Goal: Task Accomplishment & Management: Use online tool/utility

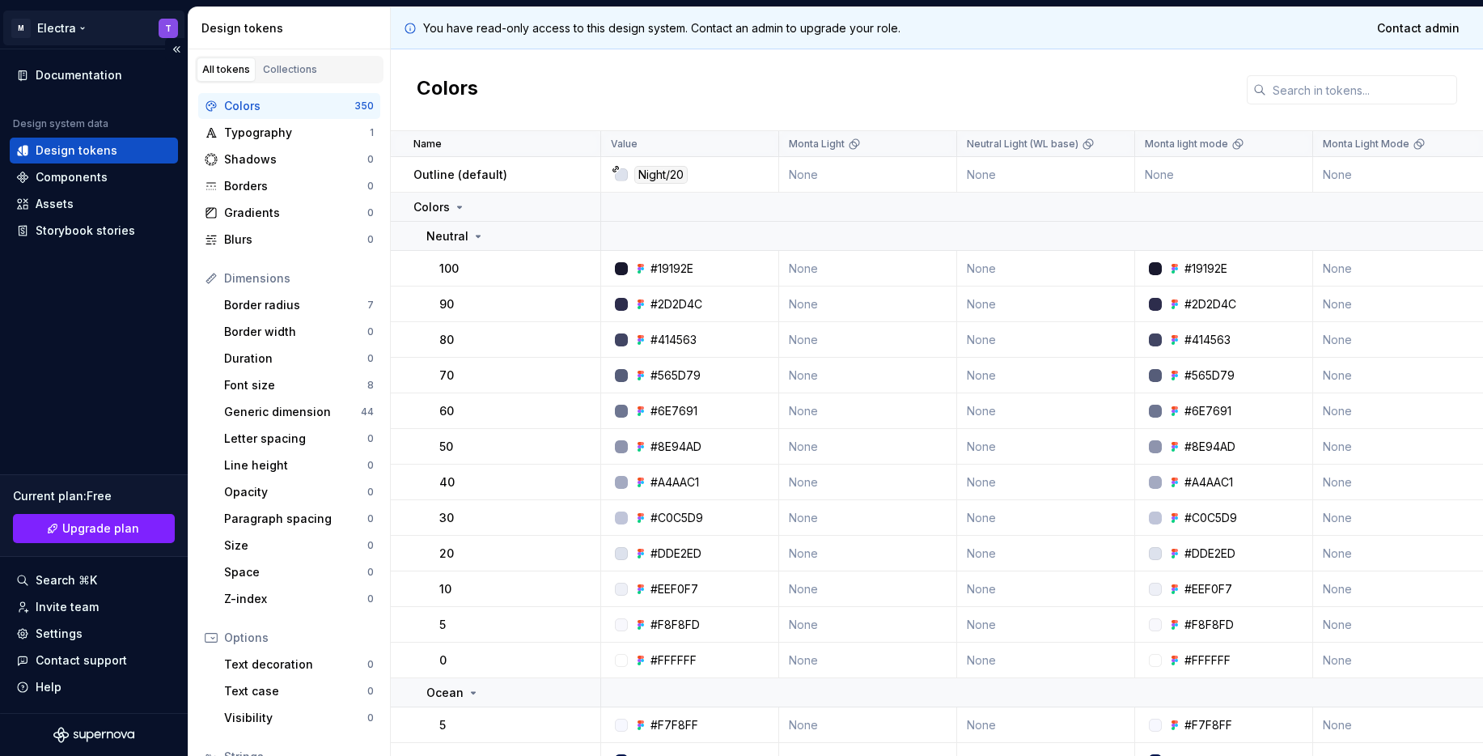
click at [81, 29] on html "M Electra T Documentation Design system data Design tokens Components Assets St…" at bounding box center [741, 378] width 1483 height 756
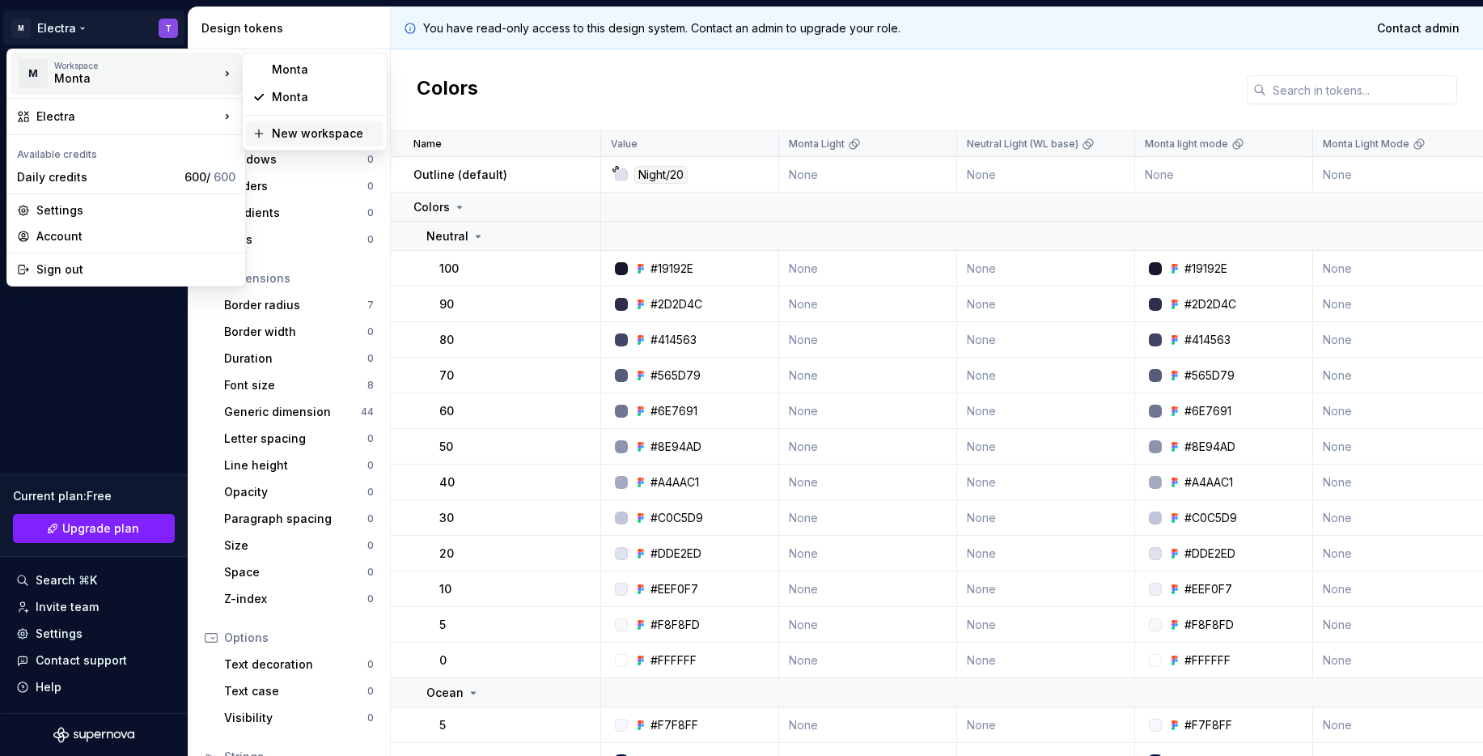
click at [294, 140] on div "New workspace" at bounding box center [324, 133] width 105 height 16
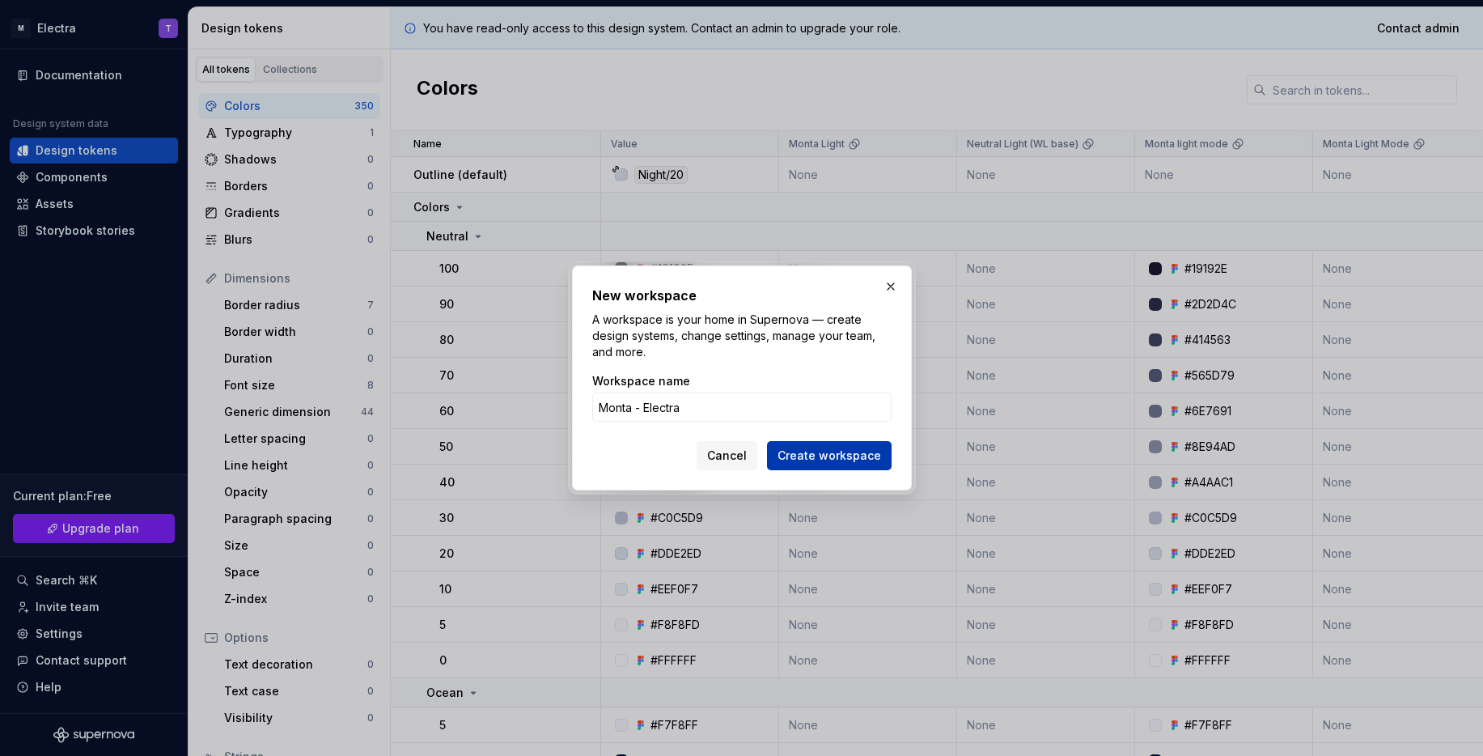
type input "Monta - Electra"
click at [845, 452] on span "Create workspace" at bounding box center [829, 455] width 104 height 16
